Goal: Information Seeking & Learning: Learn about a topic

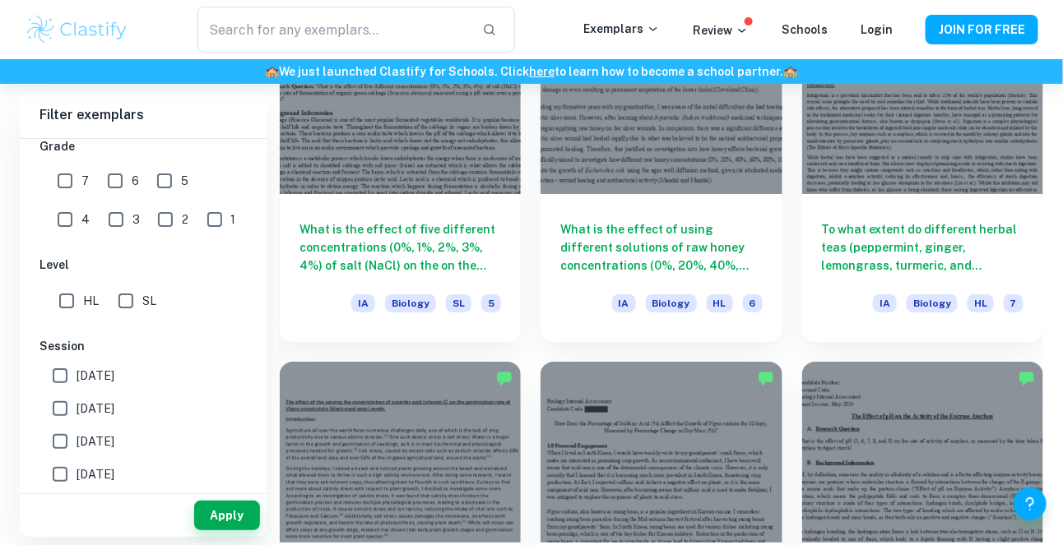
scroll to position [1940, 0]
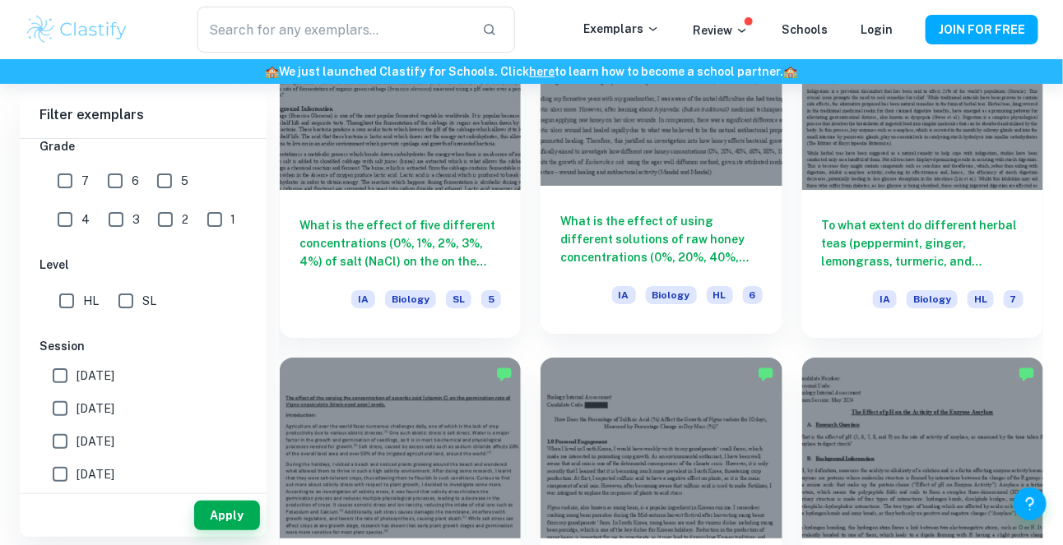
click at [653, 208] on div "What is the effect of using different solutions of raw honey concentrations (0%…" at bounding box center [660, 260] width 241 height 148
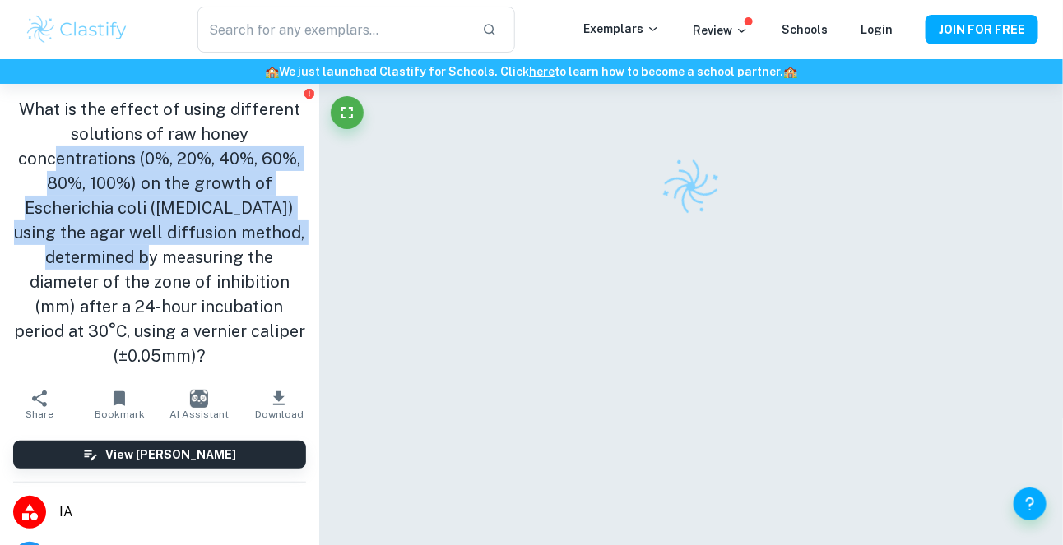
drag, startPoint x: 135, startPoint y: 201, endPoint x: 238, endPoint y: 317, distance: 155.0
click at [238, 317] on h1 "What is the effect of using different solutions of raw honey concentrations (0%…" at bounding box center [159, 232] width 293 height 271
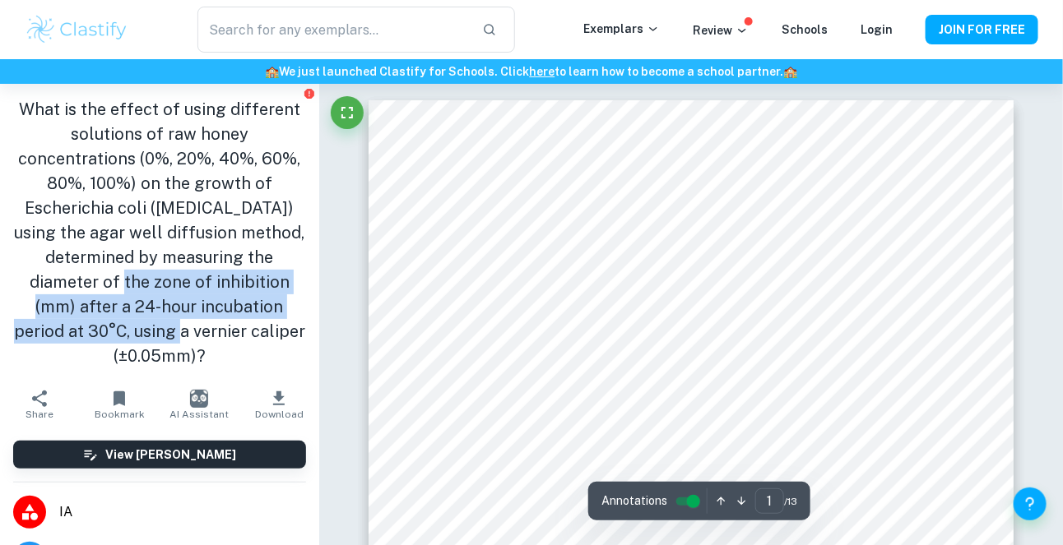
drag, startPoint x: 252, startPoint y: 340, endPoint x: 159, endPoint y: 277, distance: 112.0
click at [159, 277] on h1 "What is the effect of using different solutions of raw honey concentrations (0%…" at bounding box center [159, 232] width 293 height 271
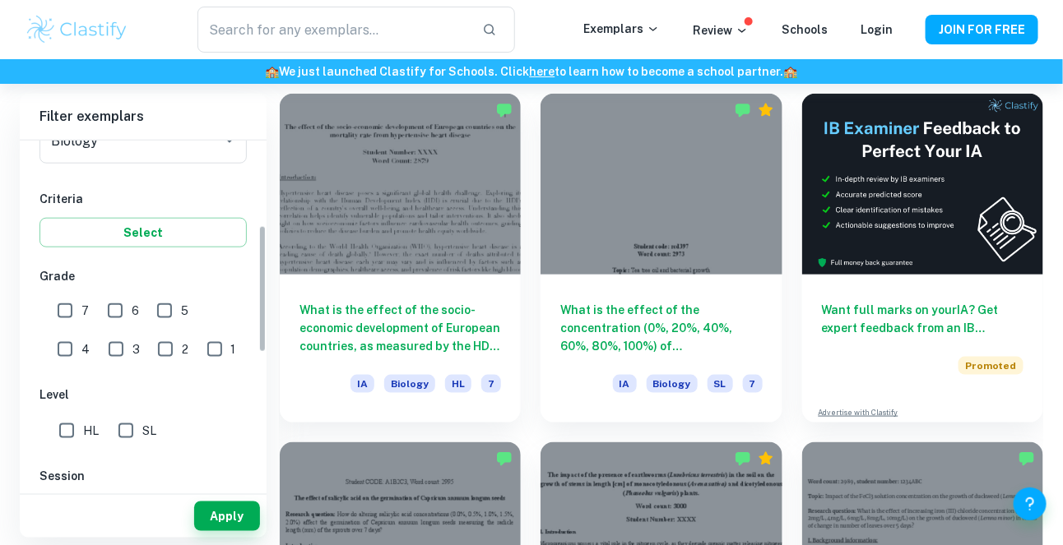
scroll to position [211, 0]
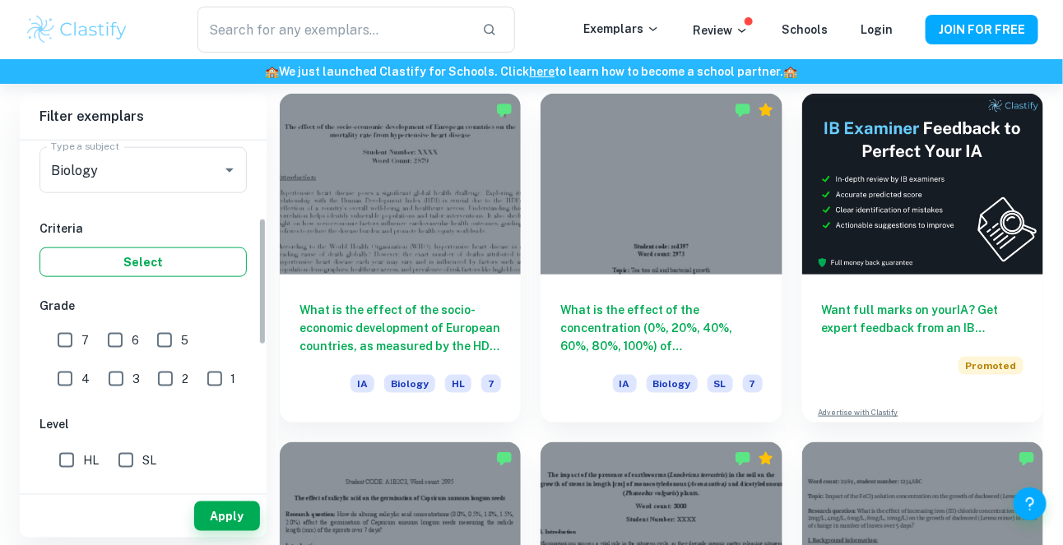
click at [58, 262] on button "Select" at bounding box center [142, 263] width 207 height 30
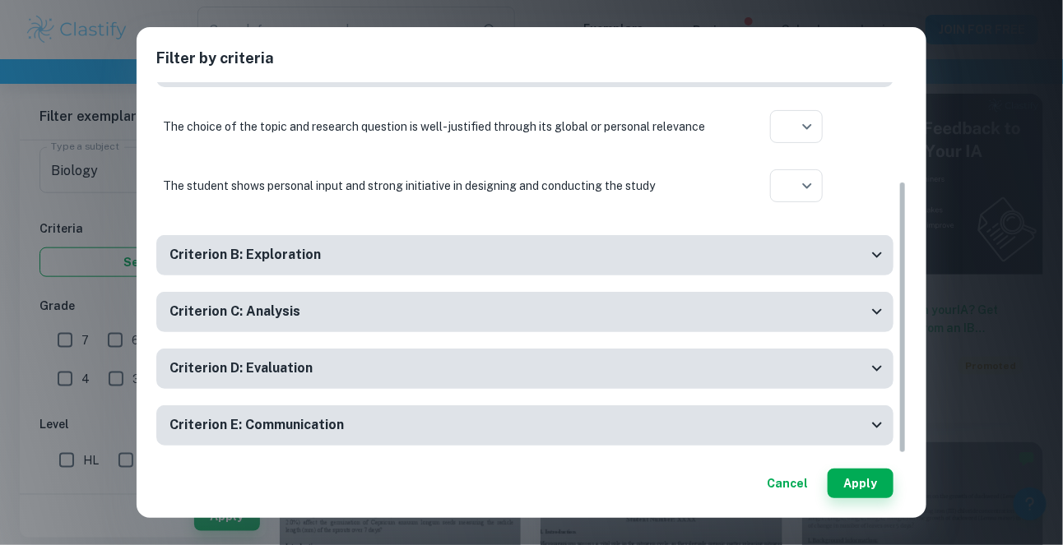
scroll to position [135, 0]
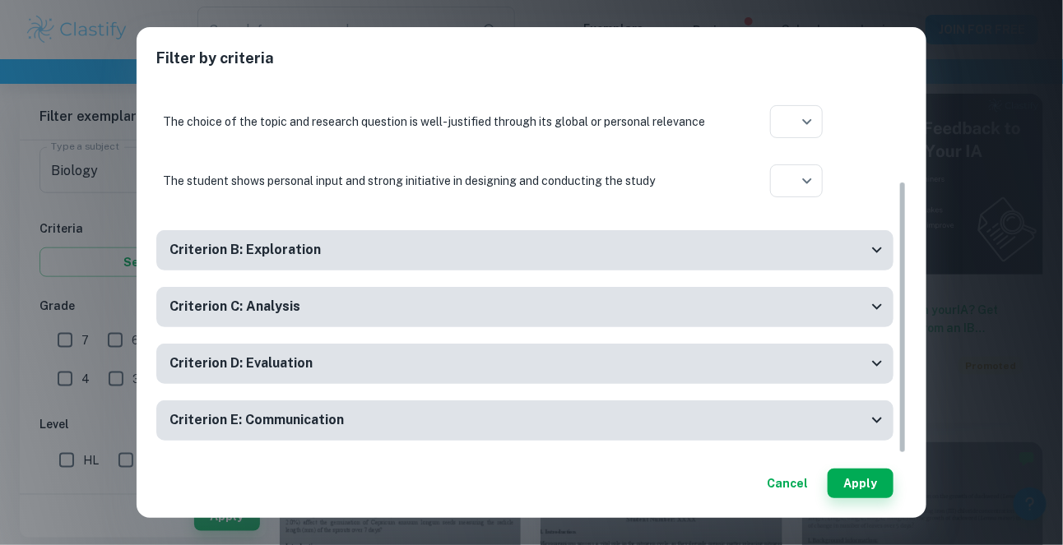
click at [32, 211] on div "Filter by criteria Session * Session Older current Session Criterion A: Persona…" at bounding box center [531, 272] width 1063 height 545
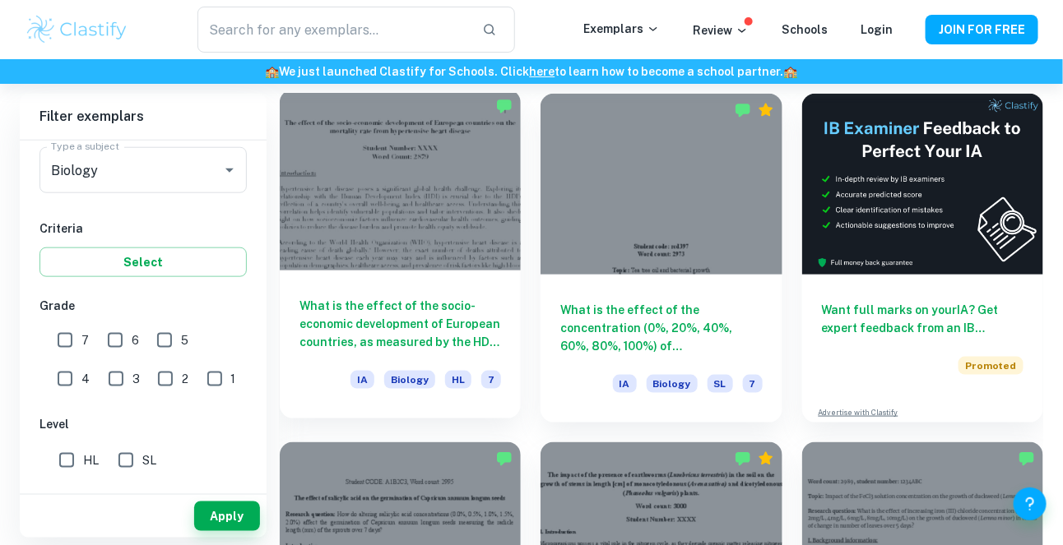
click at [331, 226] on div at bounding box center [400, 180] width 241 height 181
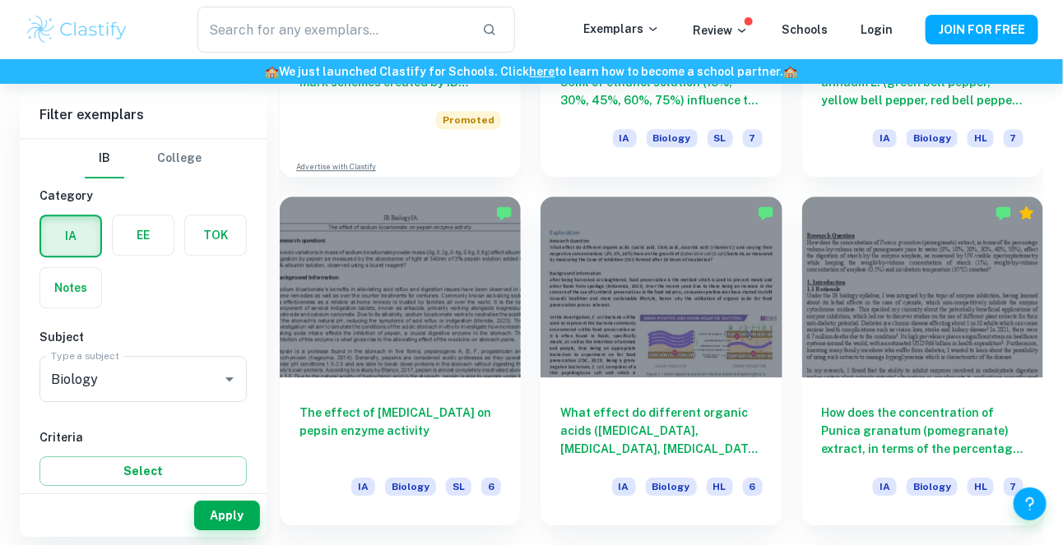
scroll to position [1397, 0]
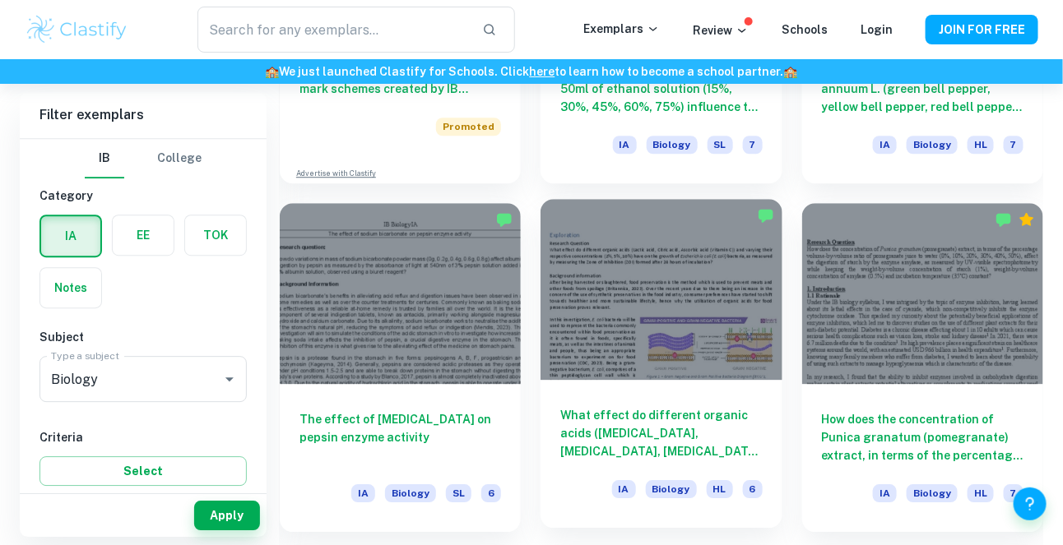
click at [679, 396] on div "What effect do different organic acids ([MEDICAL_DATA], [MEDICAL_DATA], [MEDICA…" at bounding box center [660, 454] width 241 height 148
click at [702, 376] on div at bounding box center [660, 289] width 241 height 181
click at [686, 368] on div at bounding box center [660, 289] width 241 height 181
click at [672, 470] on div "What effect do different organic acids ([MEDICAL_DATA], [MEDICAL_DATA], [MEDICA…" at bounding box center [660, 454] width 241 height 148
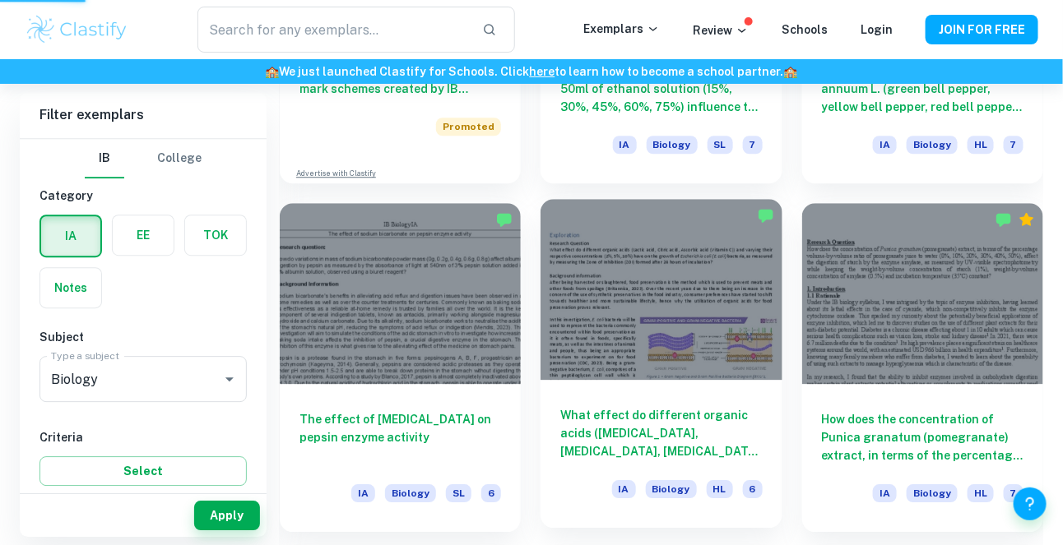
click at [672, 470] on div "What effect do different organic acids ([MEDICAL_DATA], [MEDICAL_DATA], [MEDICA…" at bounding box center [660, 454] width 241 height 148
click at [614, 386] on div "What effect do different organic acids ([MEDICAL_DATA], [MEDICAL_DATA], [MEDICA…" at bounding box center [660, 454] width 241 height 148
click at [582, 435] on h6 "What effect do different organic acids ([MEDICAL_DATA], [MEDICAL_DATA], [MEDICA…" at bounding box center [661, 433] width 202 height 54
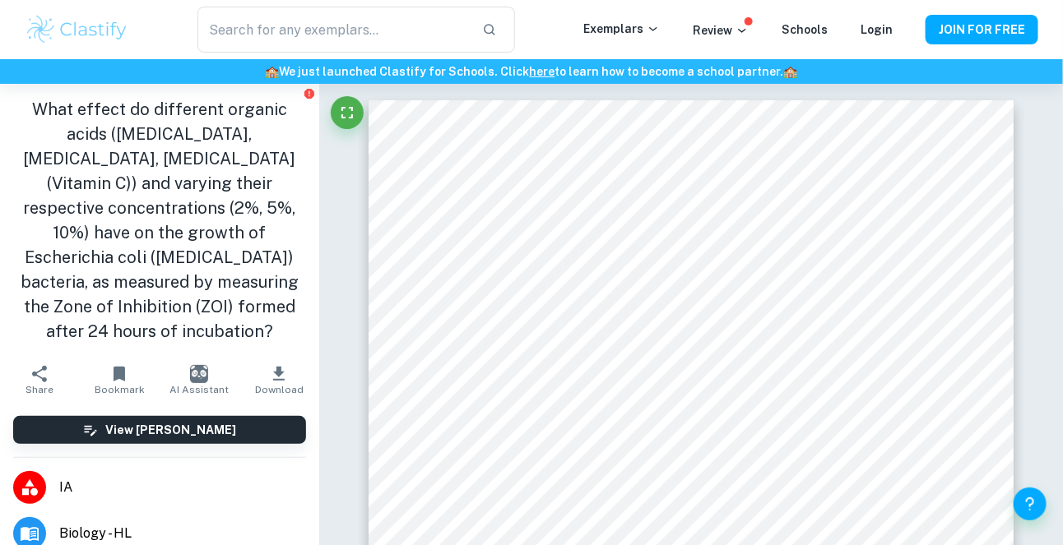
click at [113, 252] on h1 "What effect do different organic acids ([MEDICAL_DATA], [MEDICAL_DATA], [MEDICA…" at bounding box center [159, 220] width 293 height 247
click at [178, 272] on h1 "What effect do different organic acids ([MEDICAL_DATA], [MEDICAL_DATA], [MEDICA…" at bounding box center [159, 220] width 293 height 247
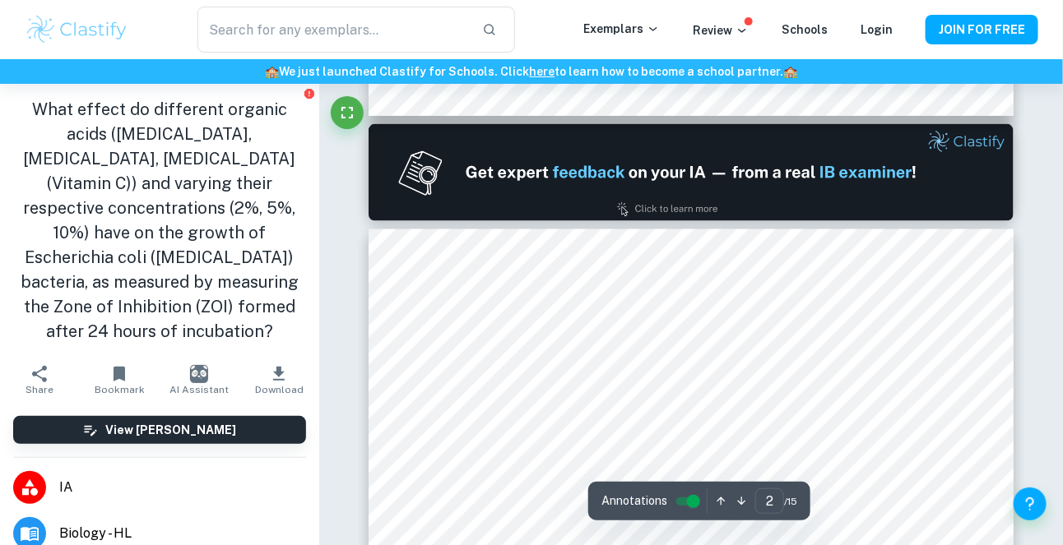
type input "1"
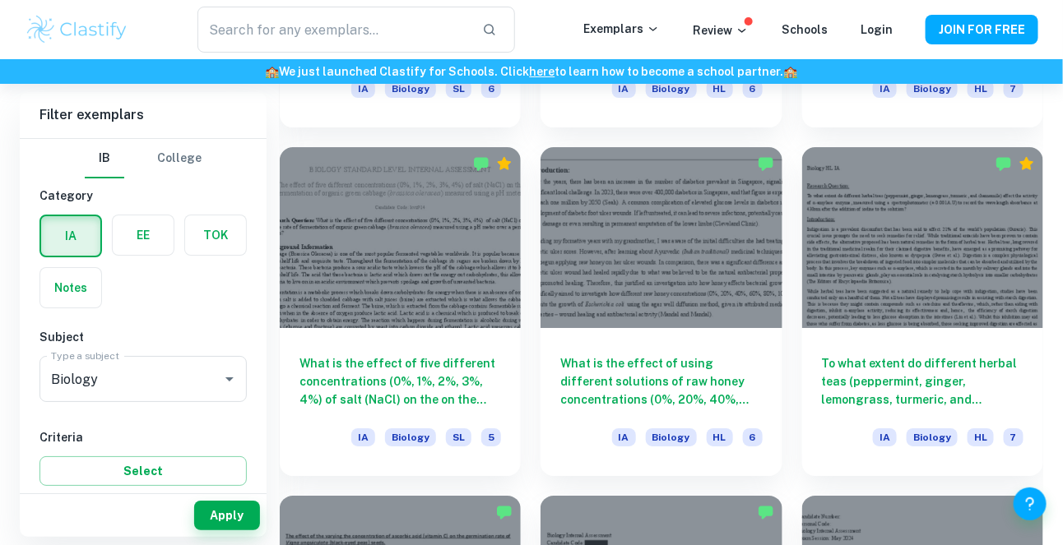
scroll to position [1804, 0]
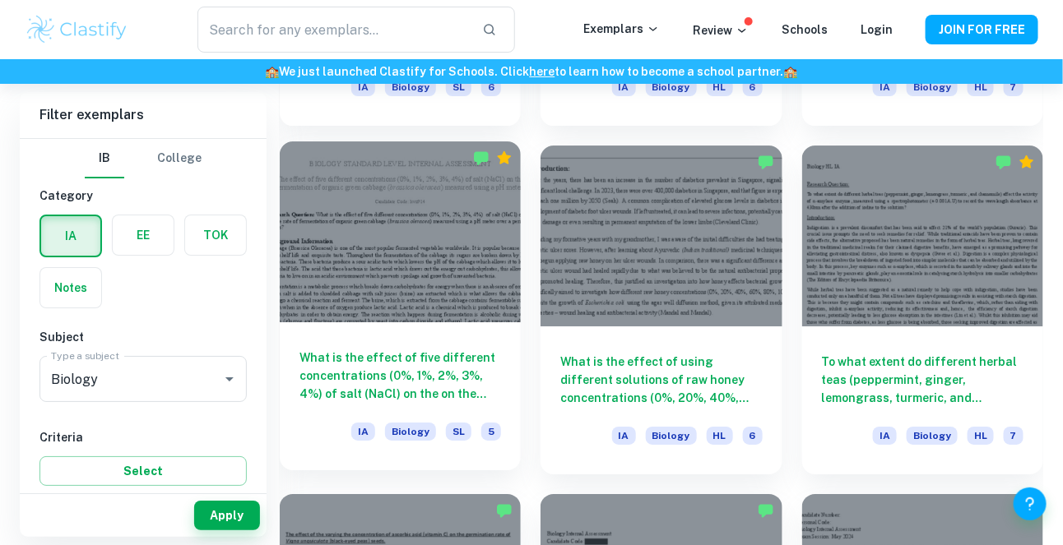
click at [317, 322] on div "What is the effect of five different concentrations (0%, 1%, 2%, 3%, 4%) of sal…" at bounding box center [400, 396] width 241 height 148
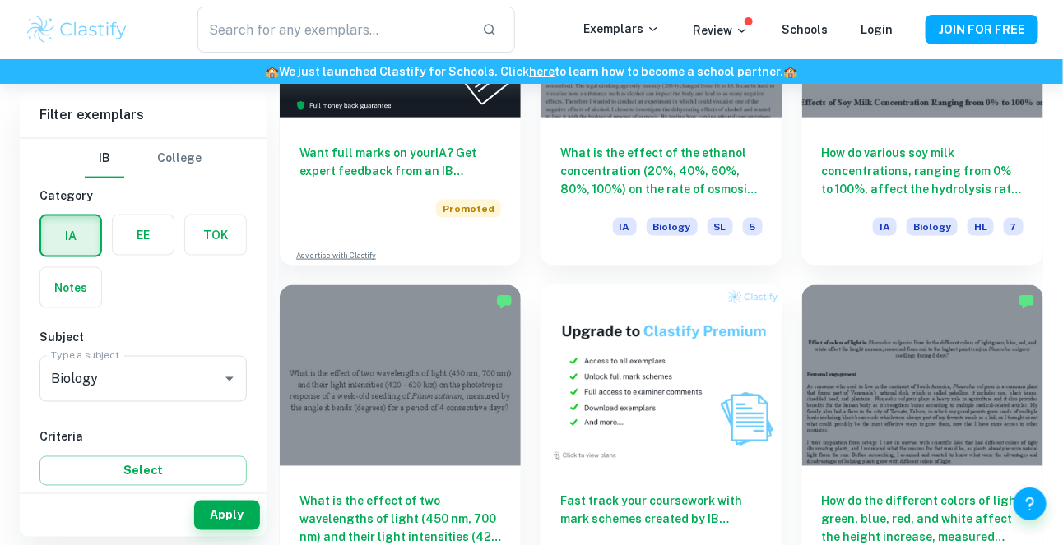
scroll to position [2717, 0]
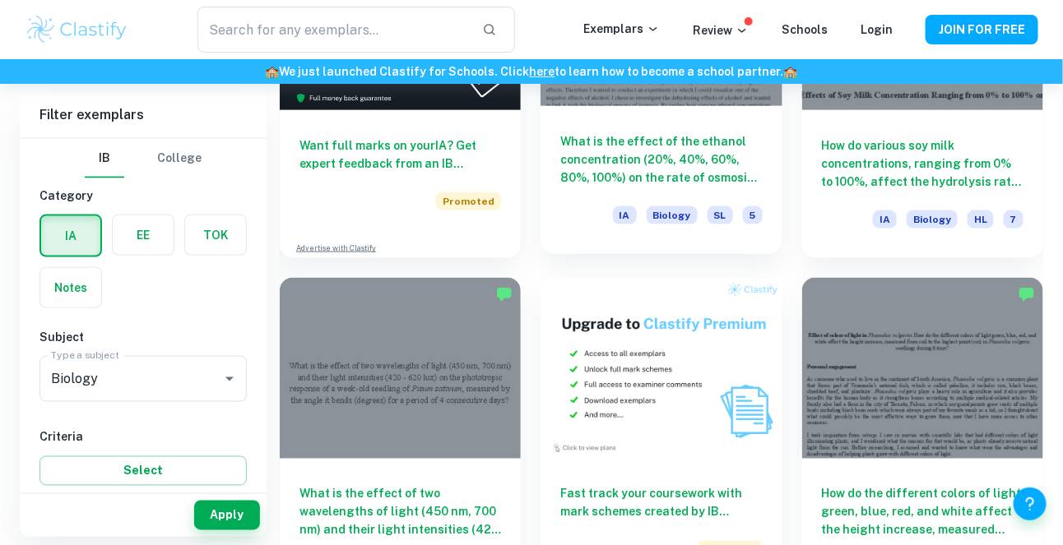
click at [729, 178] on h6 "What is the effect of the ethanol concentration (20%, 40%, 60%, 80%, 100%) on t…" at bounding box center [661, 159] width 202 height 54
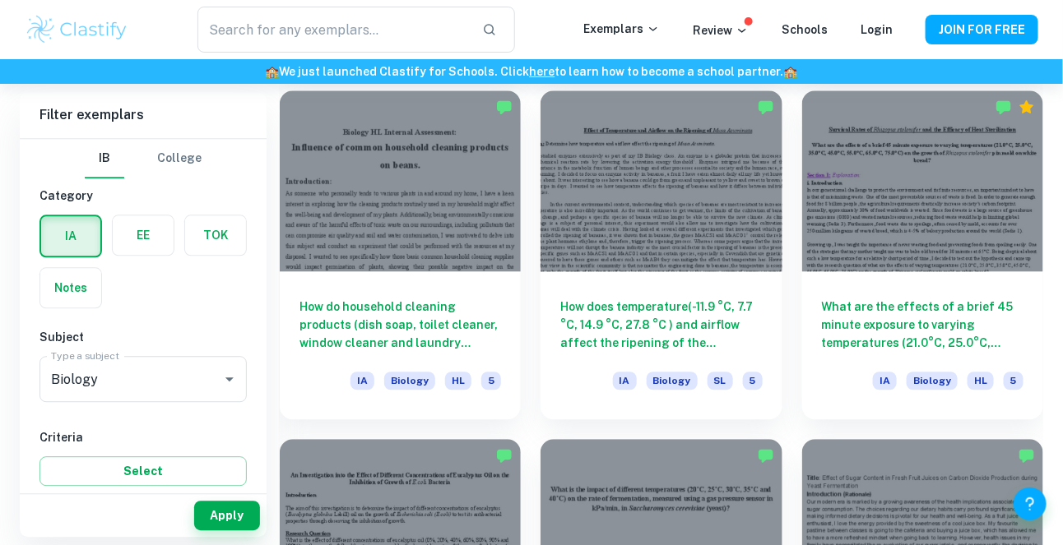
scroll to position [3254, 0]
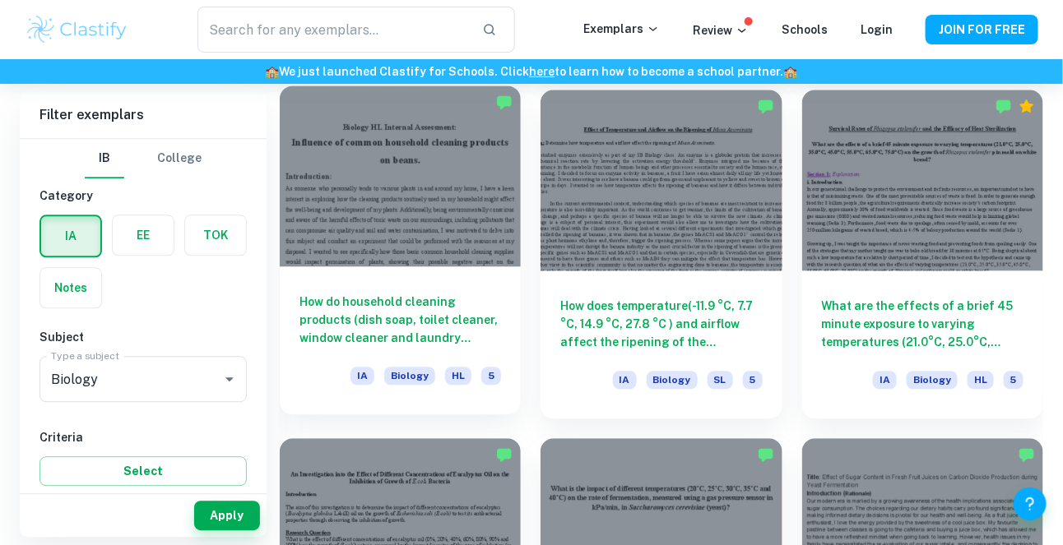
click at [325, 232] on div at bounding box center [400, 176] width 241 height 181
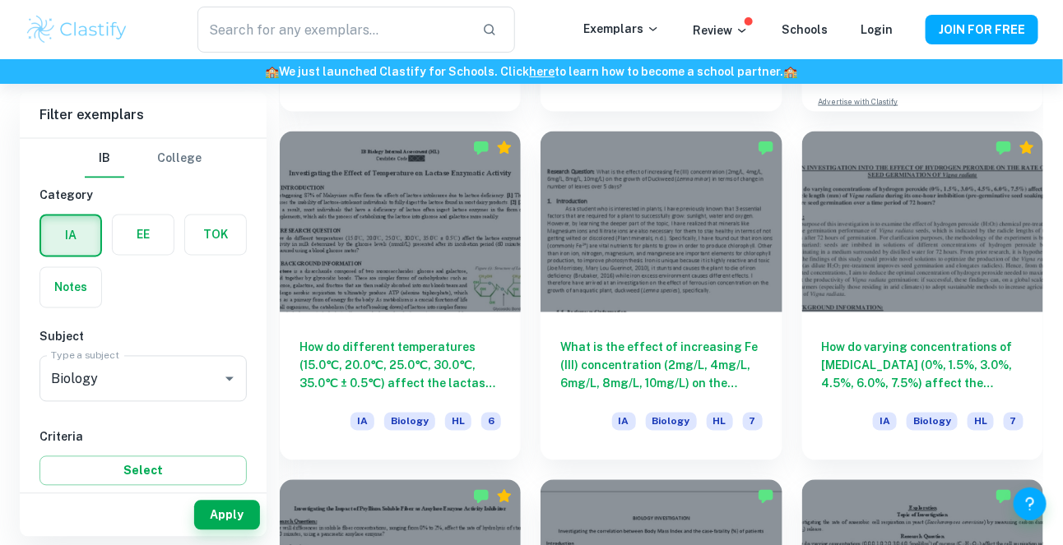
scroll to position [4959, 0]
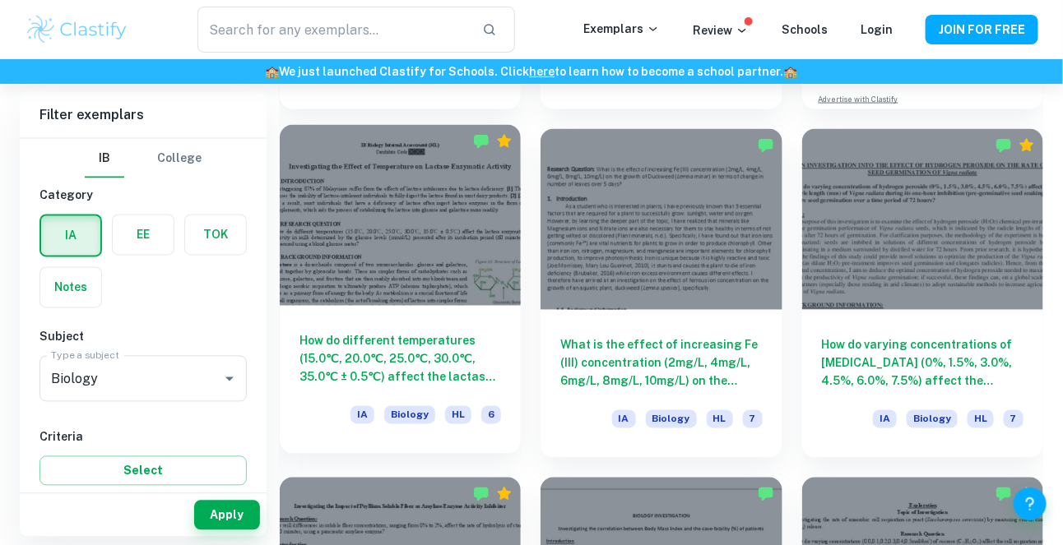
click at [324, 295] on div at bounding box center [400, 215] width 241 height 181
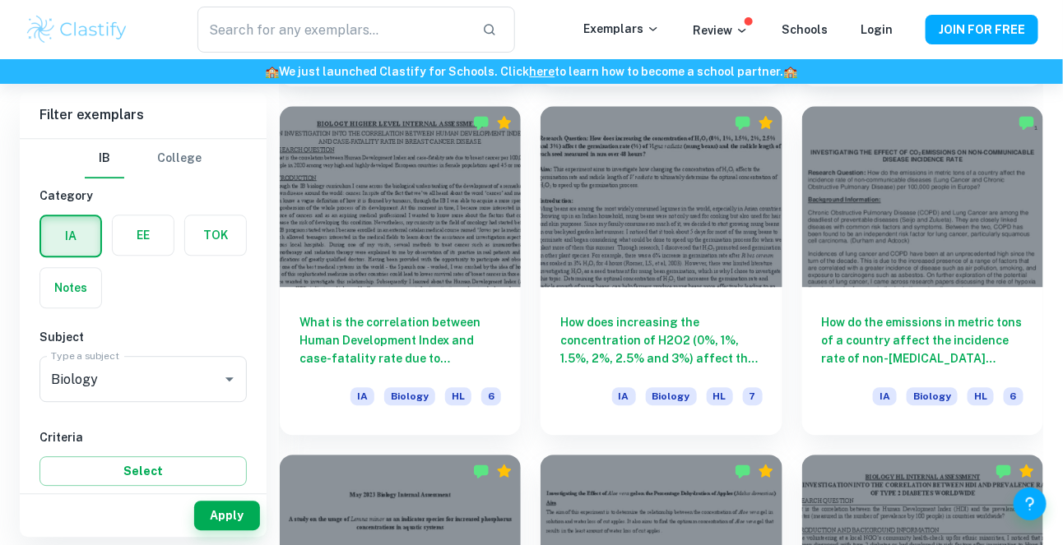
scroll to position [7419, 0]
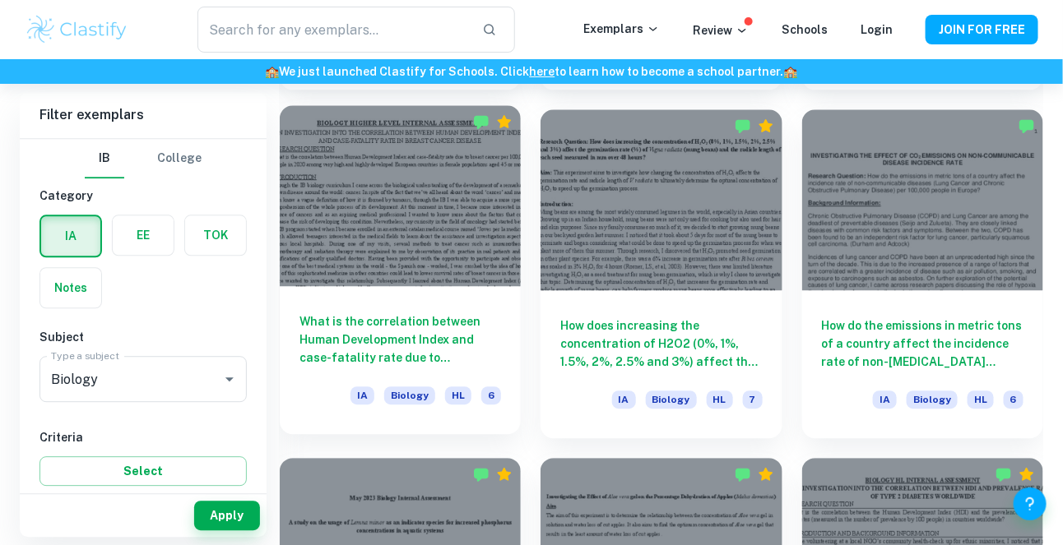
click at [495, 353] on h6 "What is the correlation between Human Development Index and case-fatality rate …" at bounding box center [400, 340] width 202 height 54
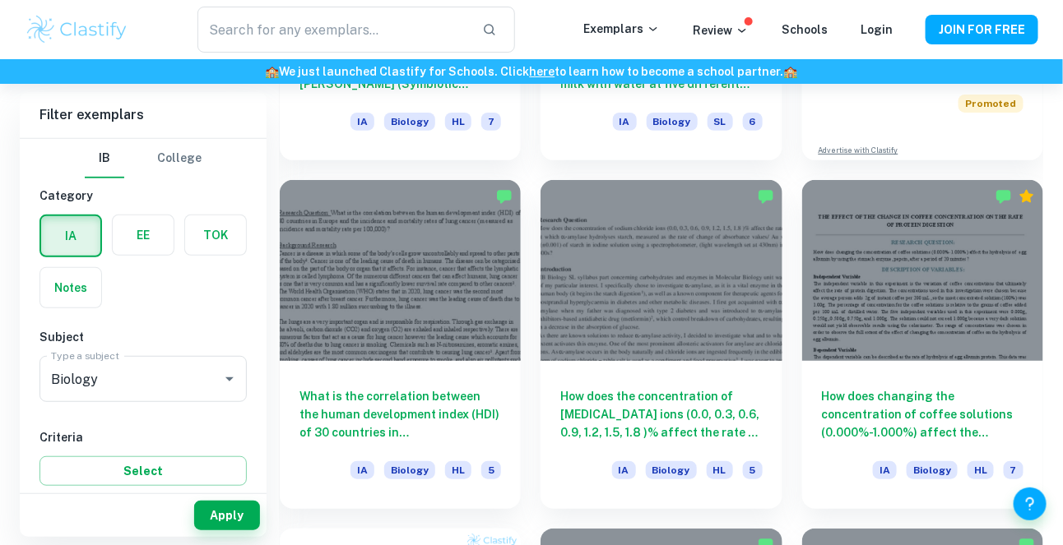
scroll to position [6307, 0]
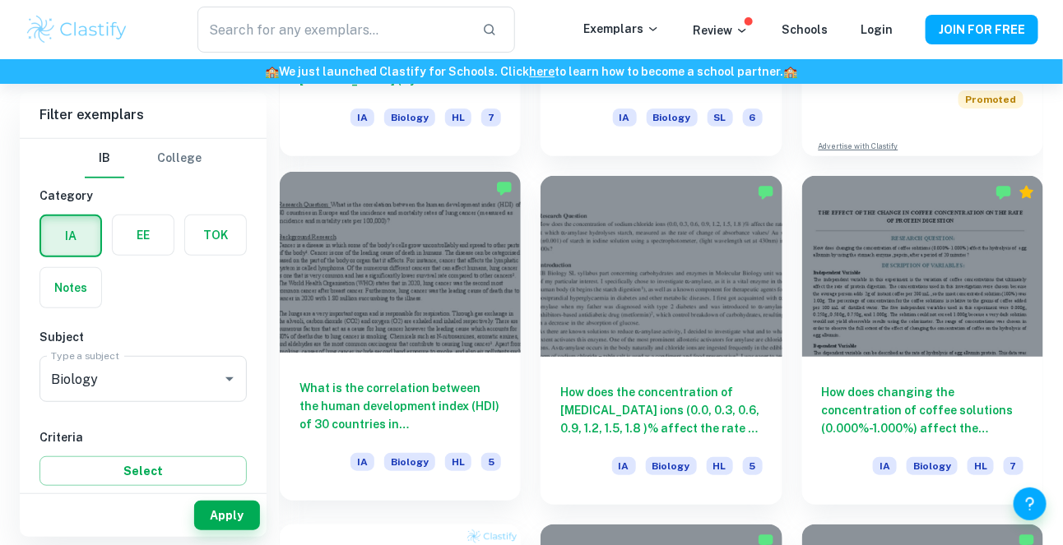
click at [319, 242] on div at bounding box center [400, 262] width 241 height 181
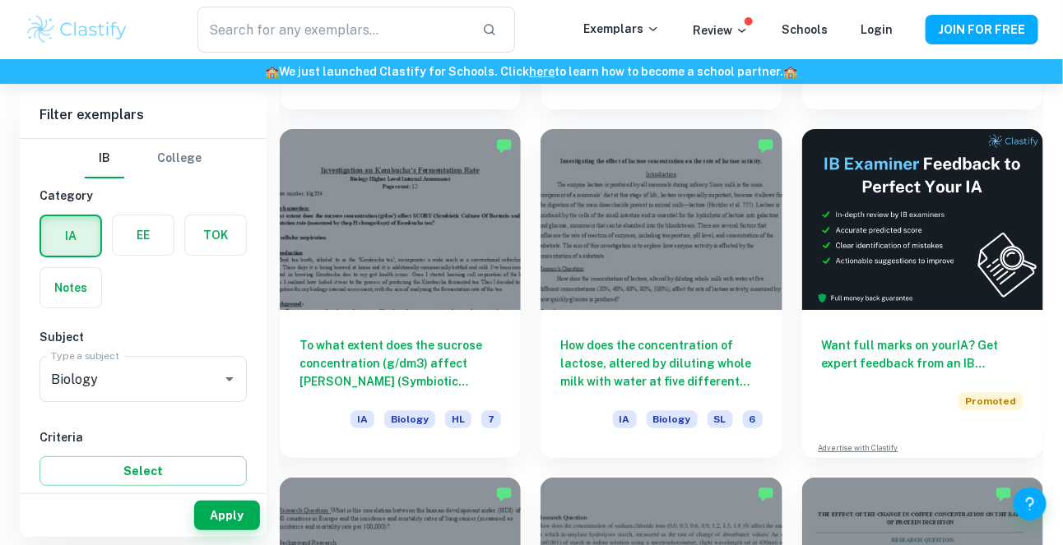
scroll to position [6020, 0]
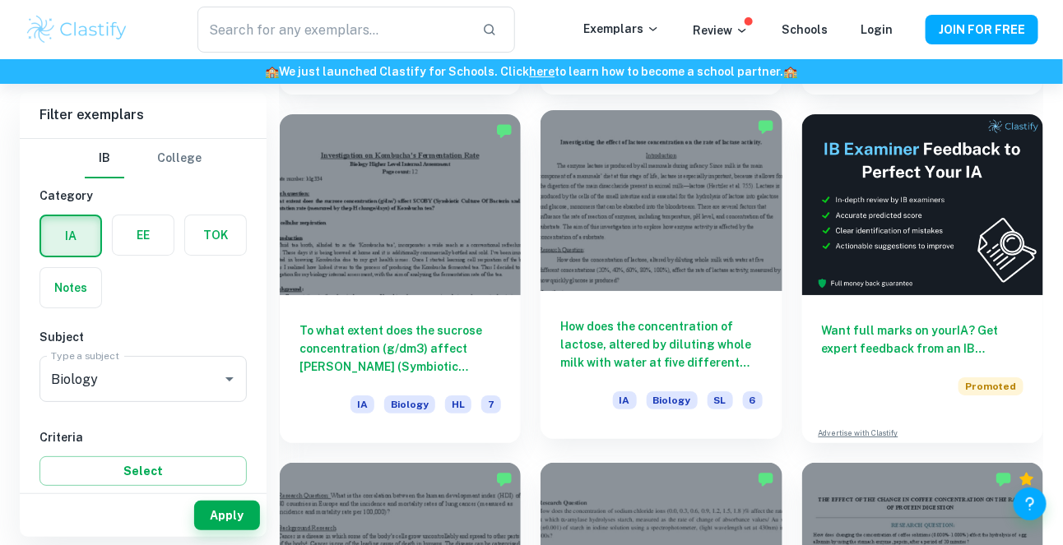
click at [669, 344] on h6 "How does the concentration of lactose, altered by diluting whole milk with wate…" at bounding box center [661, 344] width 202 height 54
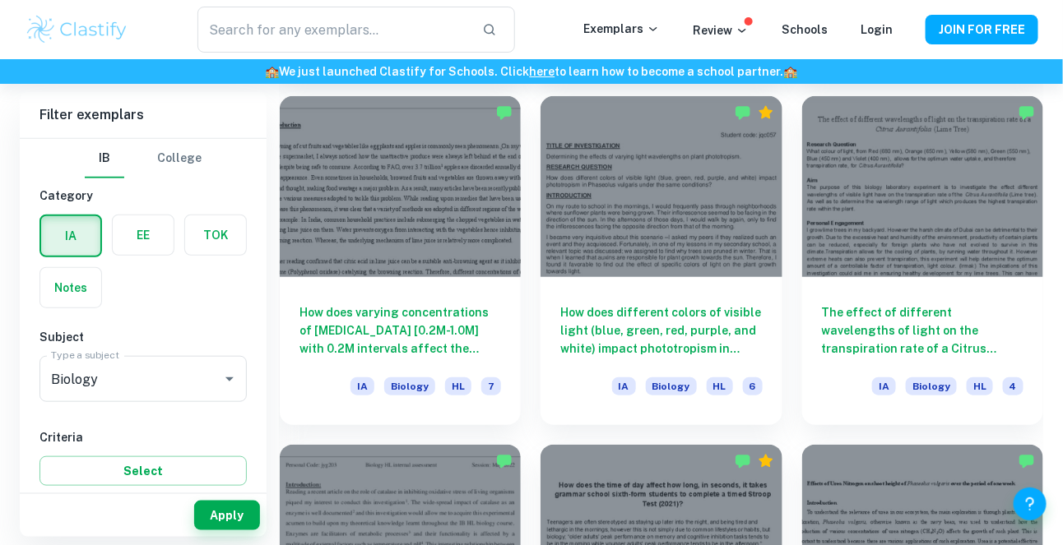
scroll to position [10578, 0]
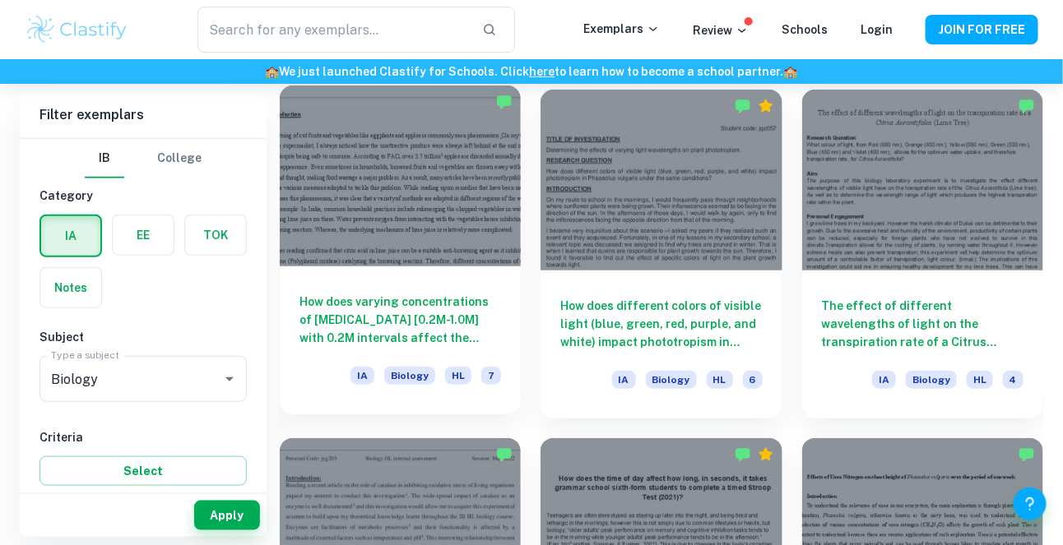
click at [460, 252] on div at bounding box center [400, 176] width 241 height 181
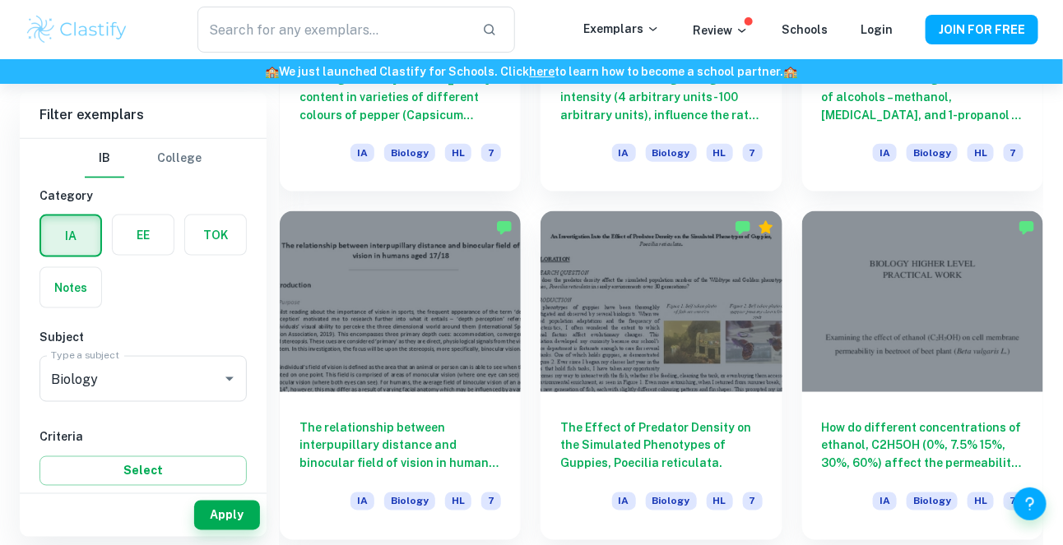
scroll to position [15036, 0]
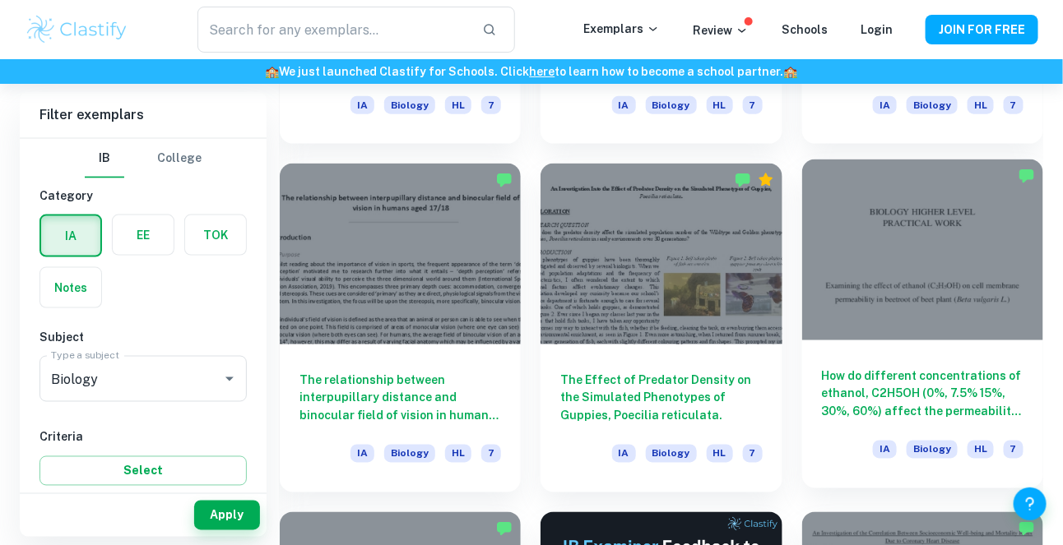
click at [981, 257] on div at bounding box center [922, 250] width 241 height 181
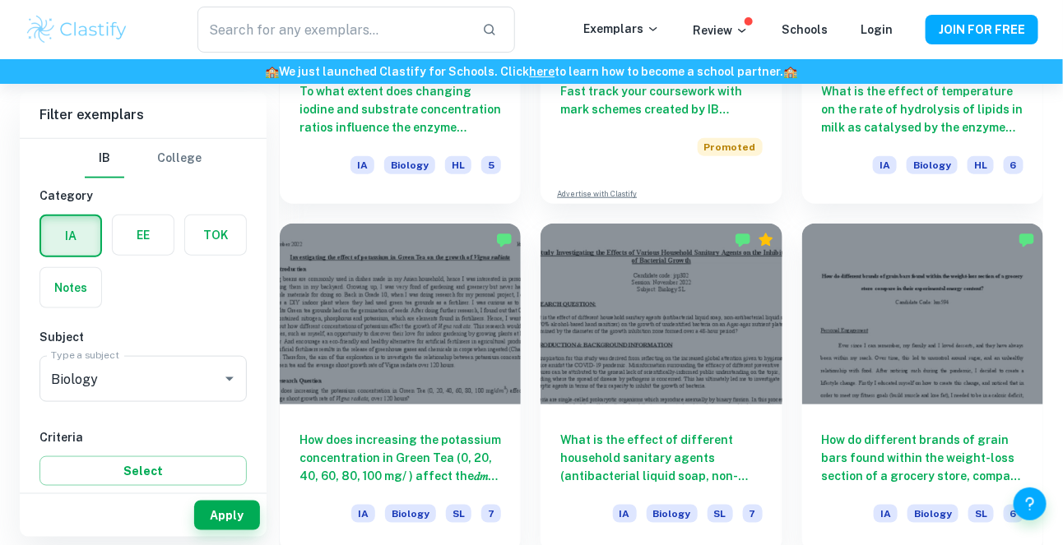
scroll to position [8966, 0]
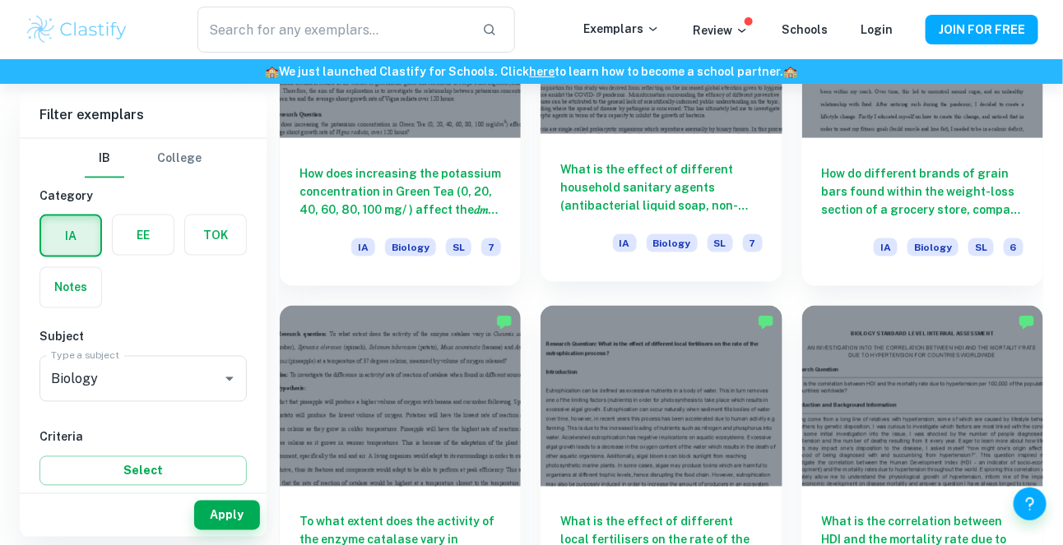
click at [713, 183] on h6 "What is the effect of different household sanitary agents (antibacterial liquid…" at bounding box center [661, 187] width 202 height 54
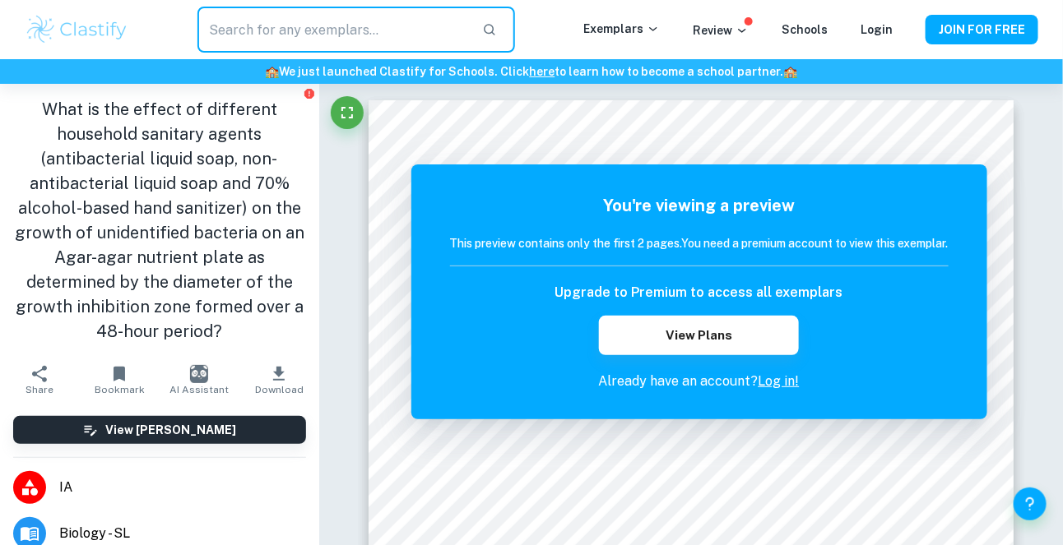
click at [372, 43] on input "text" at bounding box center [332, 30] width 271 height 46
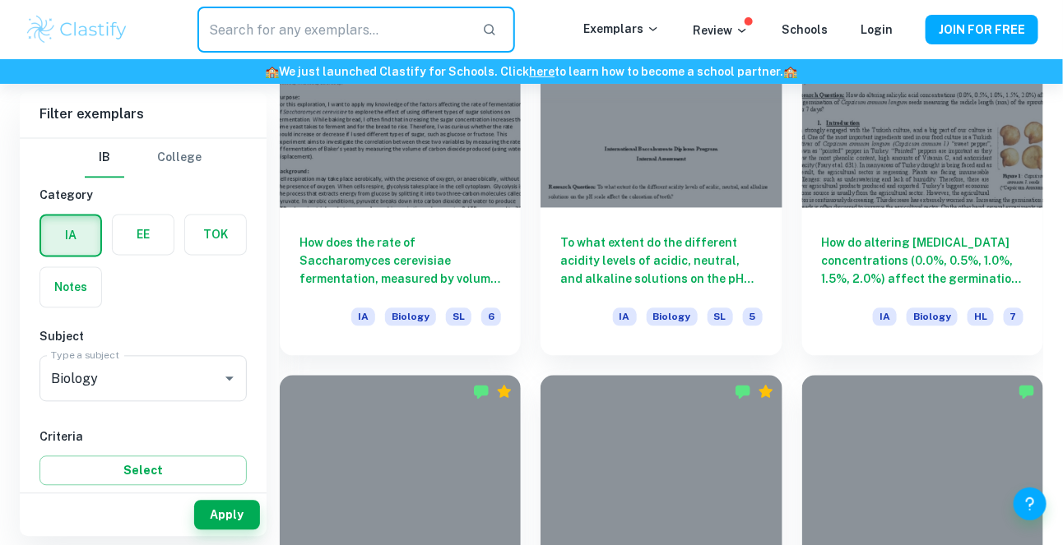
scroll to position [7243, 0]
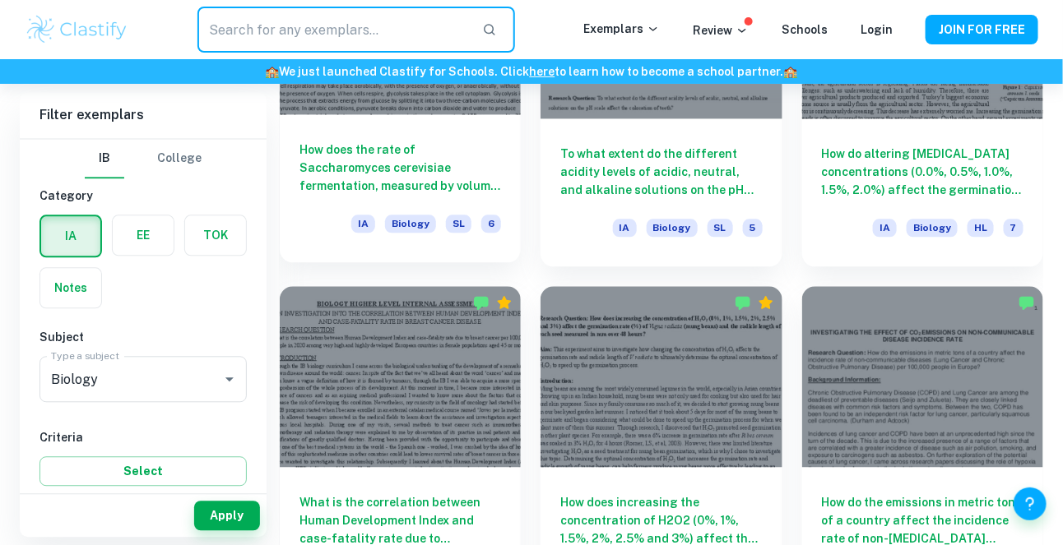
click at [322, 261] on div "How does the rate of Saccharomyces cerevisiae fermentation, measured by volume …" at bounding box center [400, 188] width 241 height 148
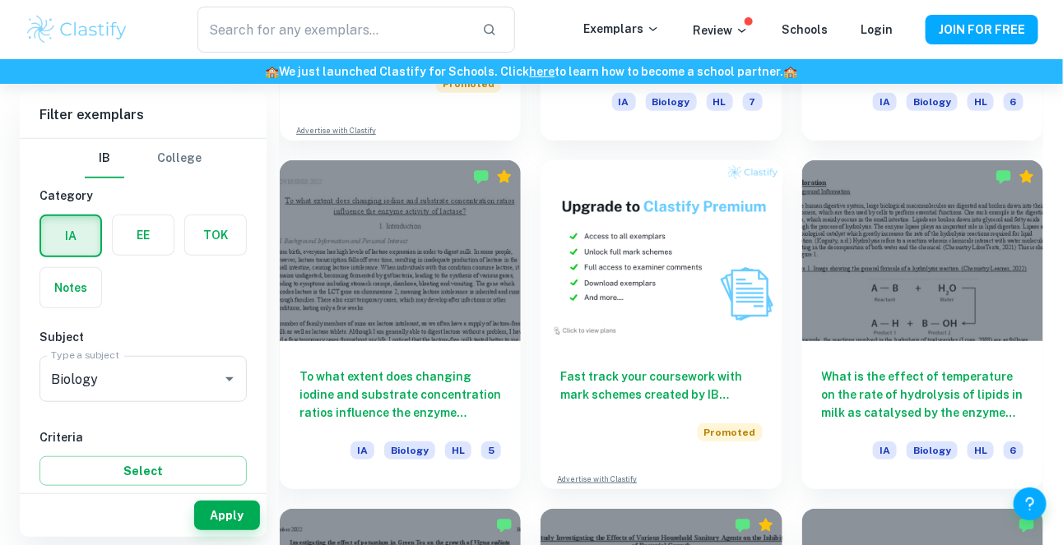
scroll to position [8419, 0]
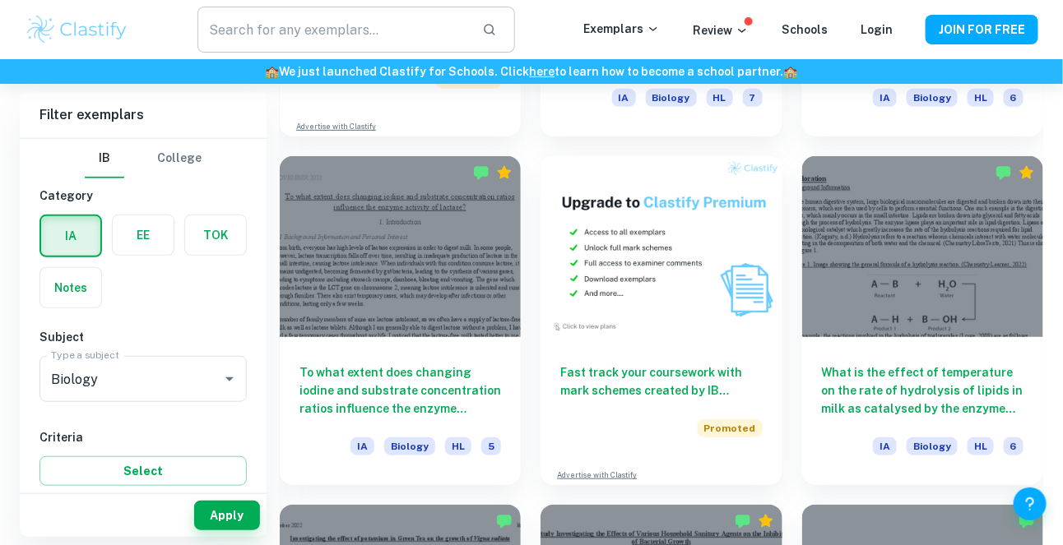
click at [367, 36] on input "text" at bounding box center [332, 30] width 271 height 46
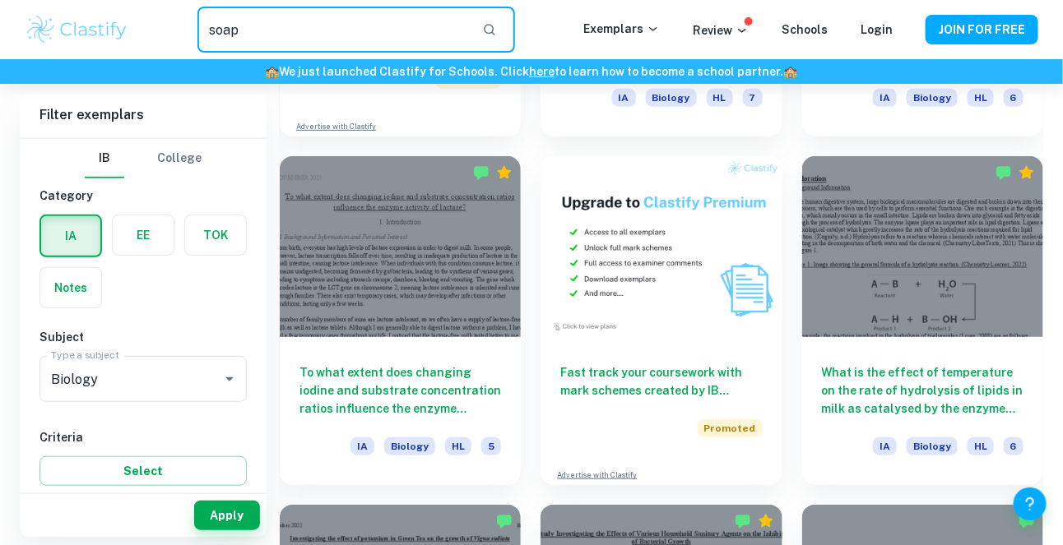
type input "soap"
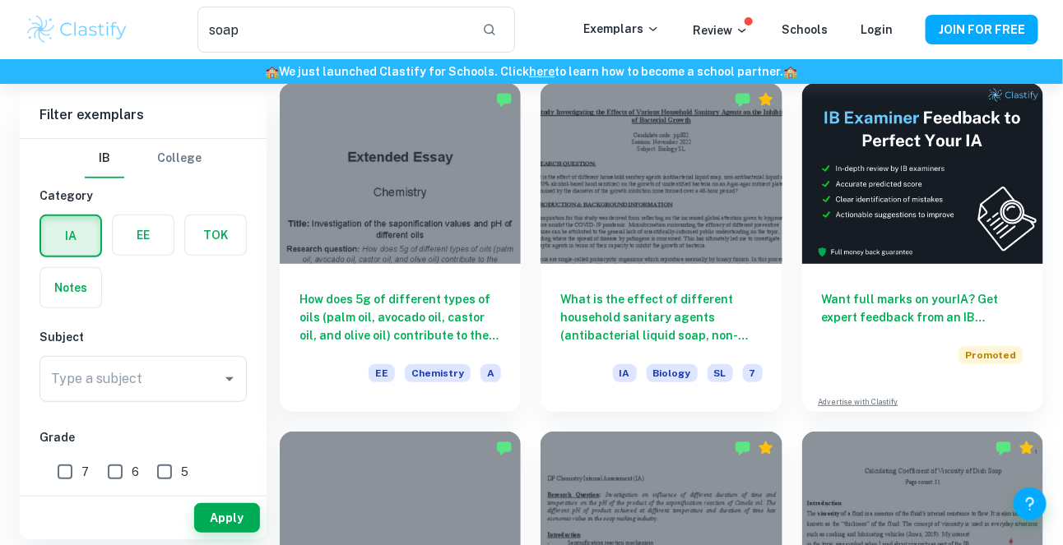
scroll to position [103, 0]
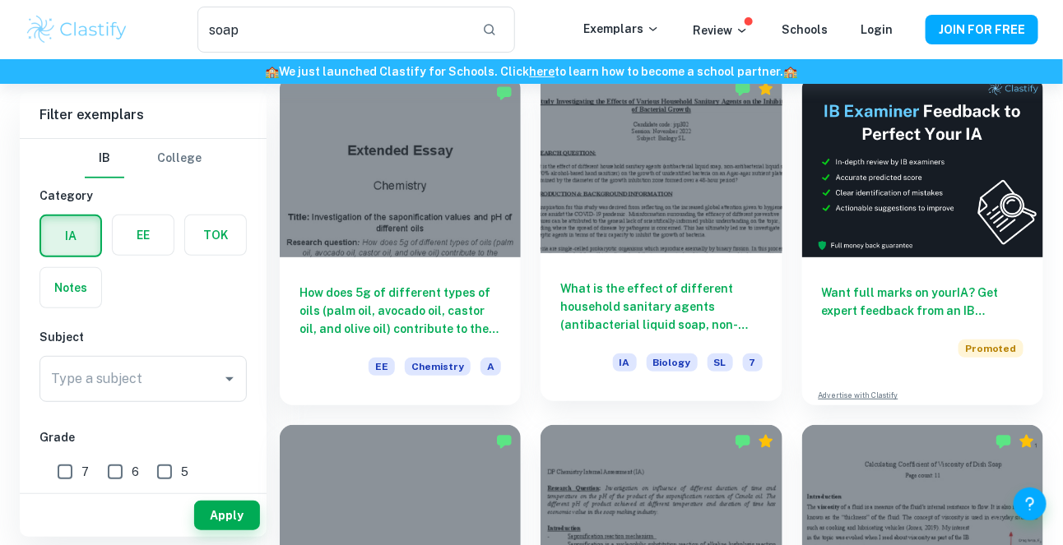
click at [672, 329] on h6 "What is the effect of different household sanitary agents (antibacterial liquid…" at bounding box center [661, 307] width 202 height 54
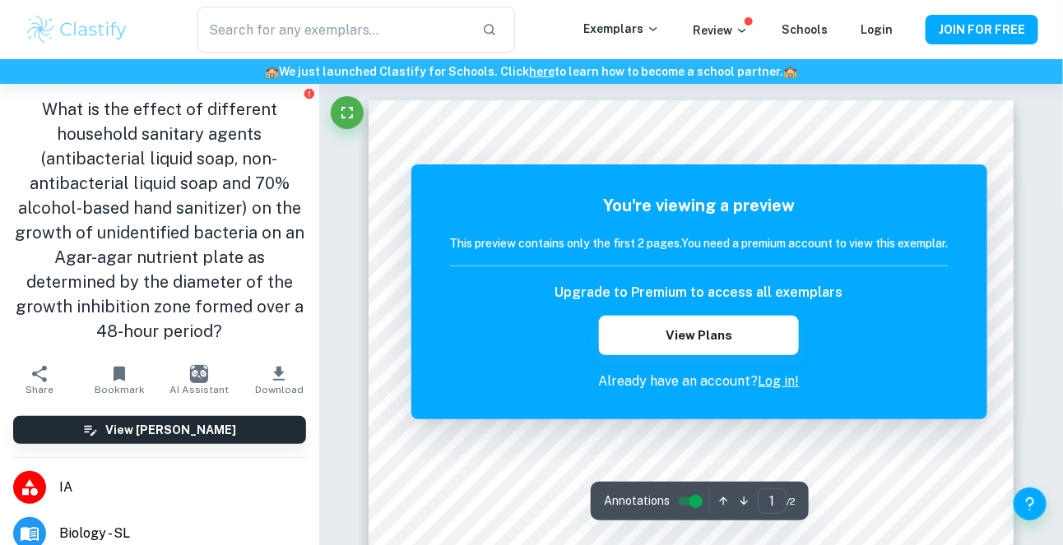
type input "soap"
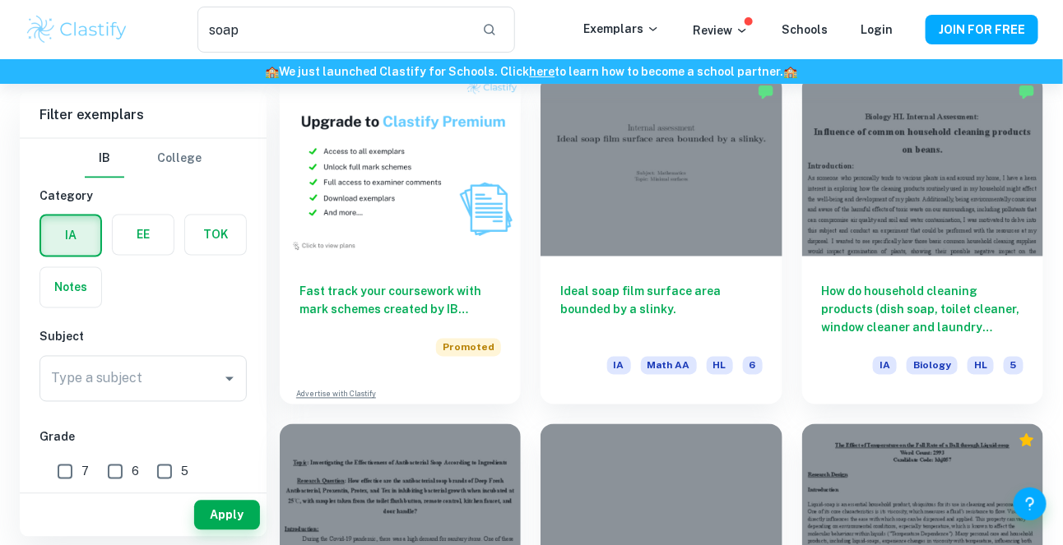
scroll to position [810, 0]
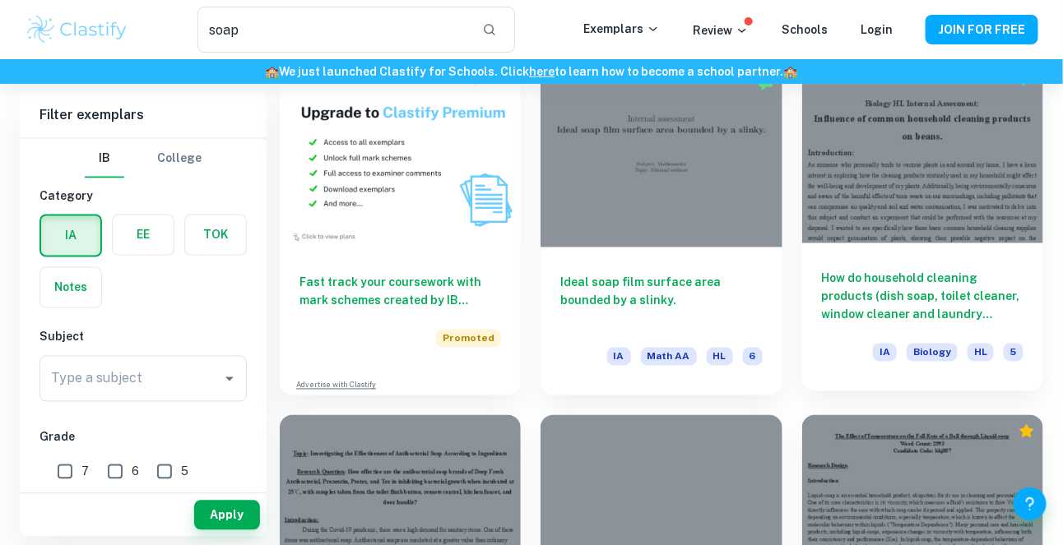
click at [1005, 299] on h6 "How do household cleaning products (dish soap, toilet cleaner, window cleaner a…" at bounding box center [923, 297] width 202 height 54
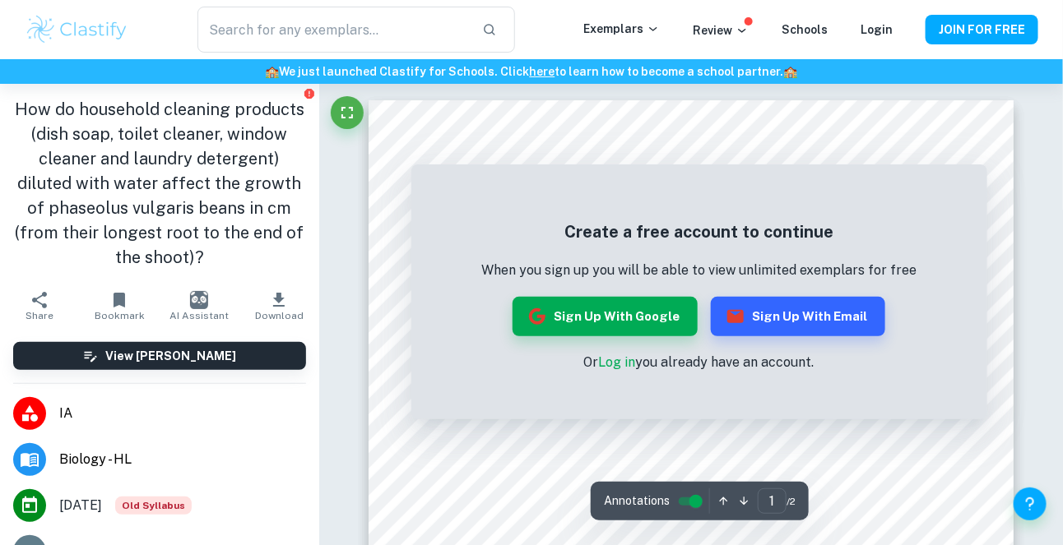
type input "soap"
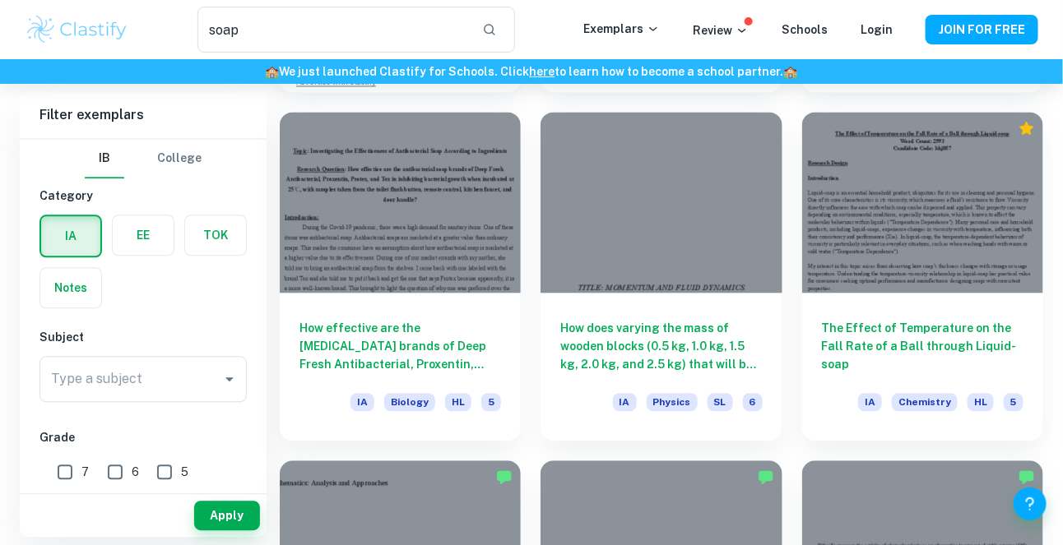
scroll to position [1114, 0]
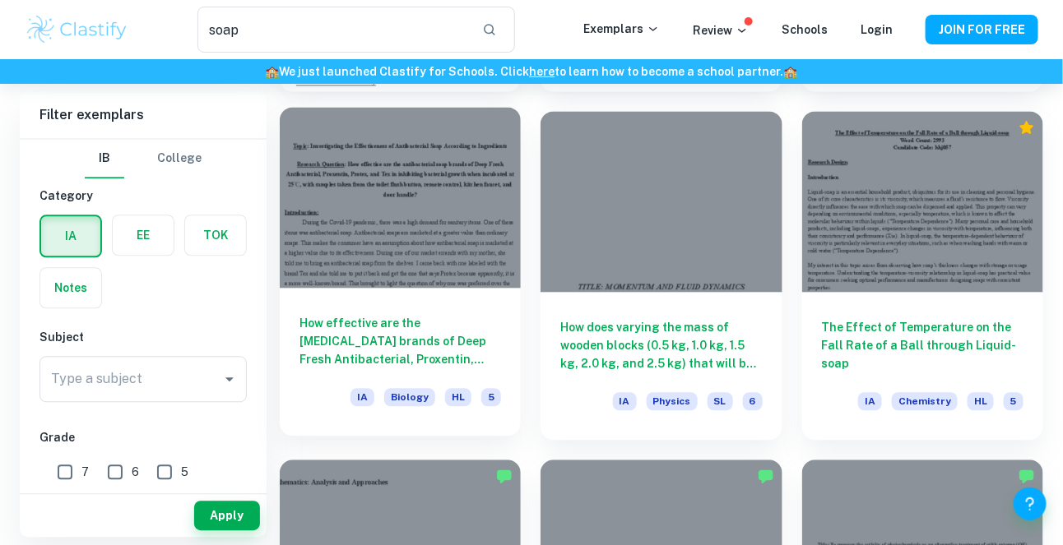
click at [313, 215] on div at bounding box center [400, 197] width 241 height 181
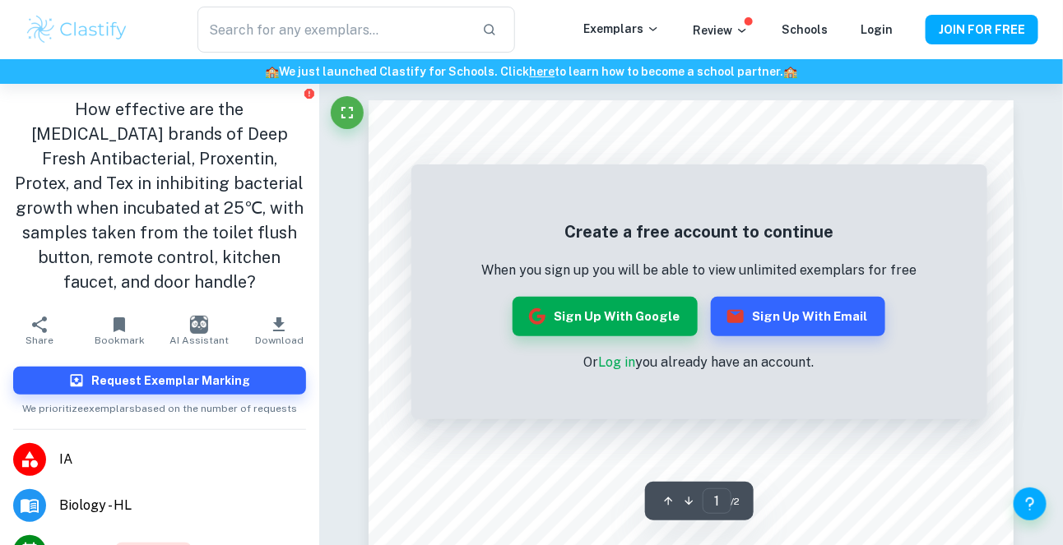
type input "soap"
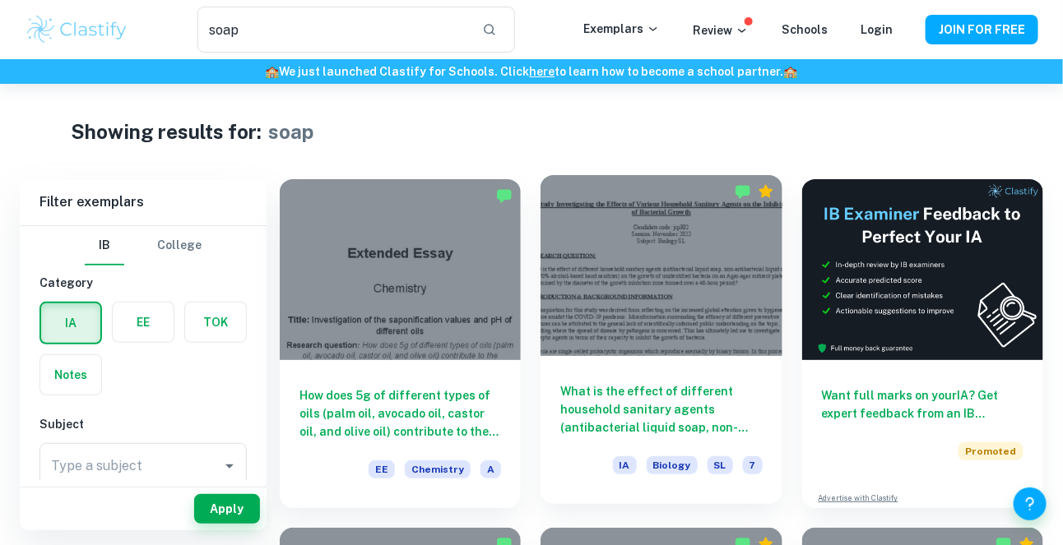
click at [700, 313] on div at bounding box center [660, 265] width 241 height 181
